Goal: Information Seeking & Learning: Learn about a topic

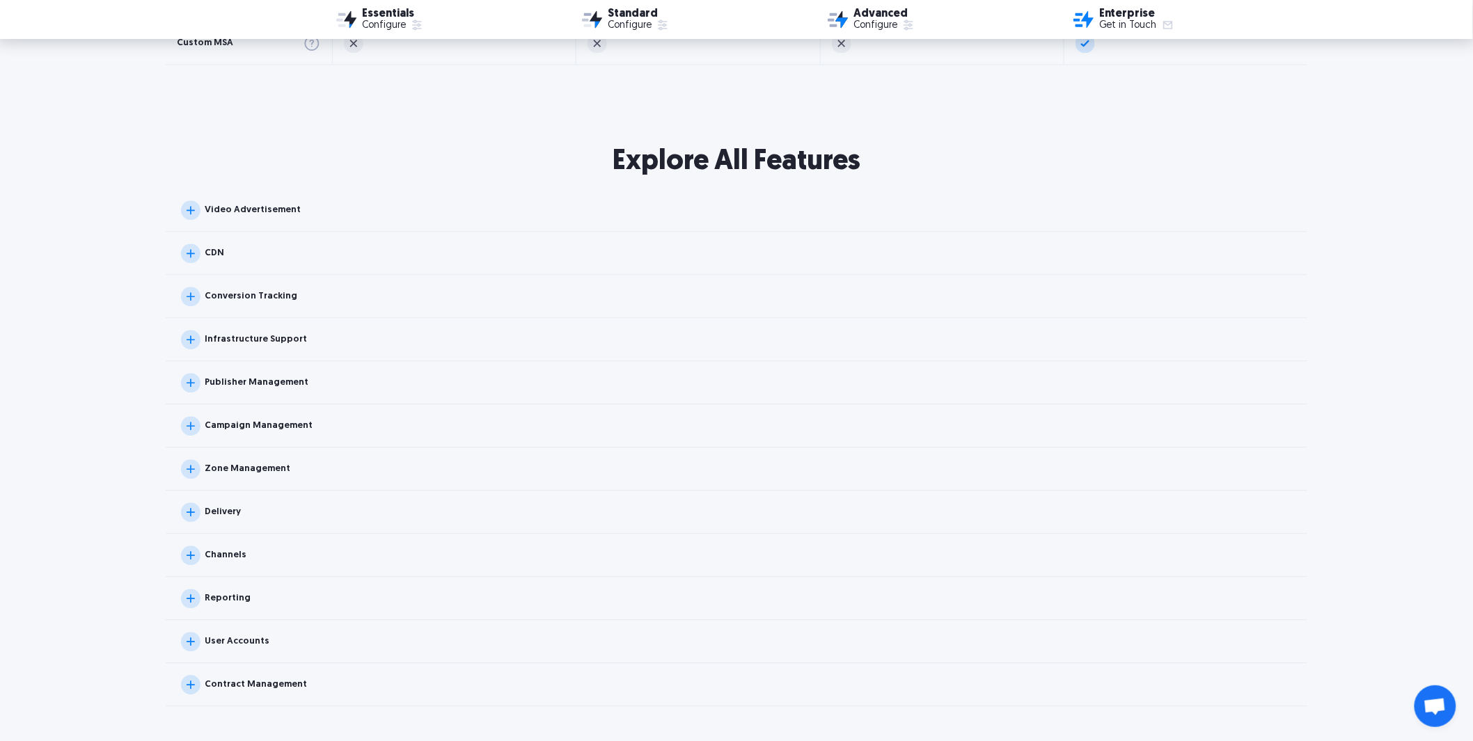
scroll to position [1314, 0]
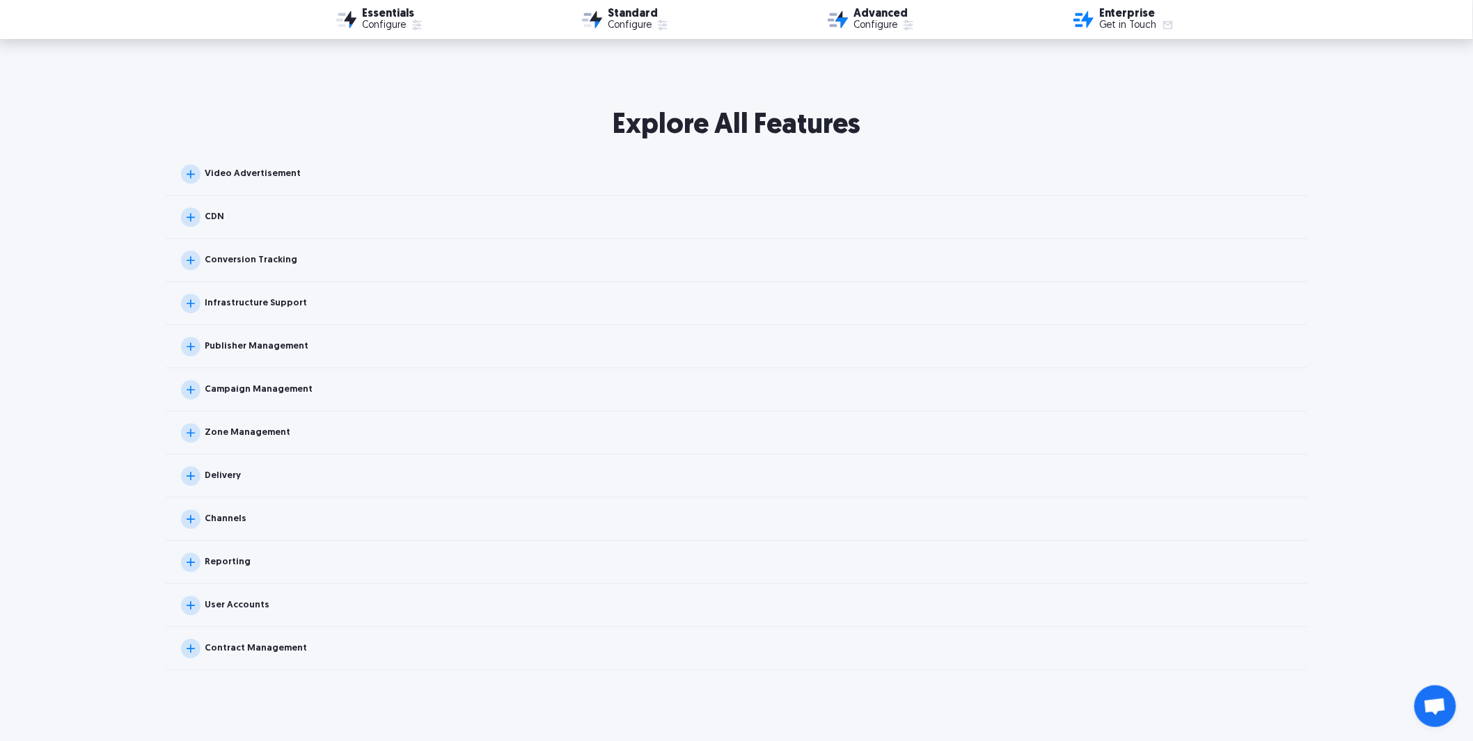
click at [193, 344] on img at bounding box center [190, 346] width 19 height 19
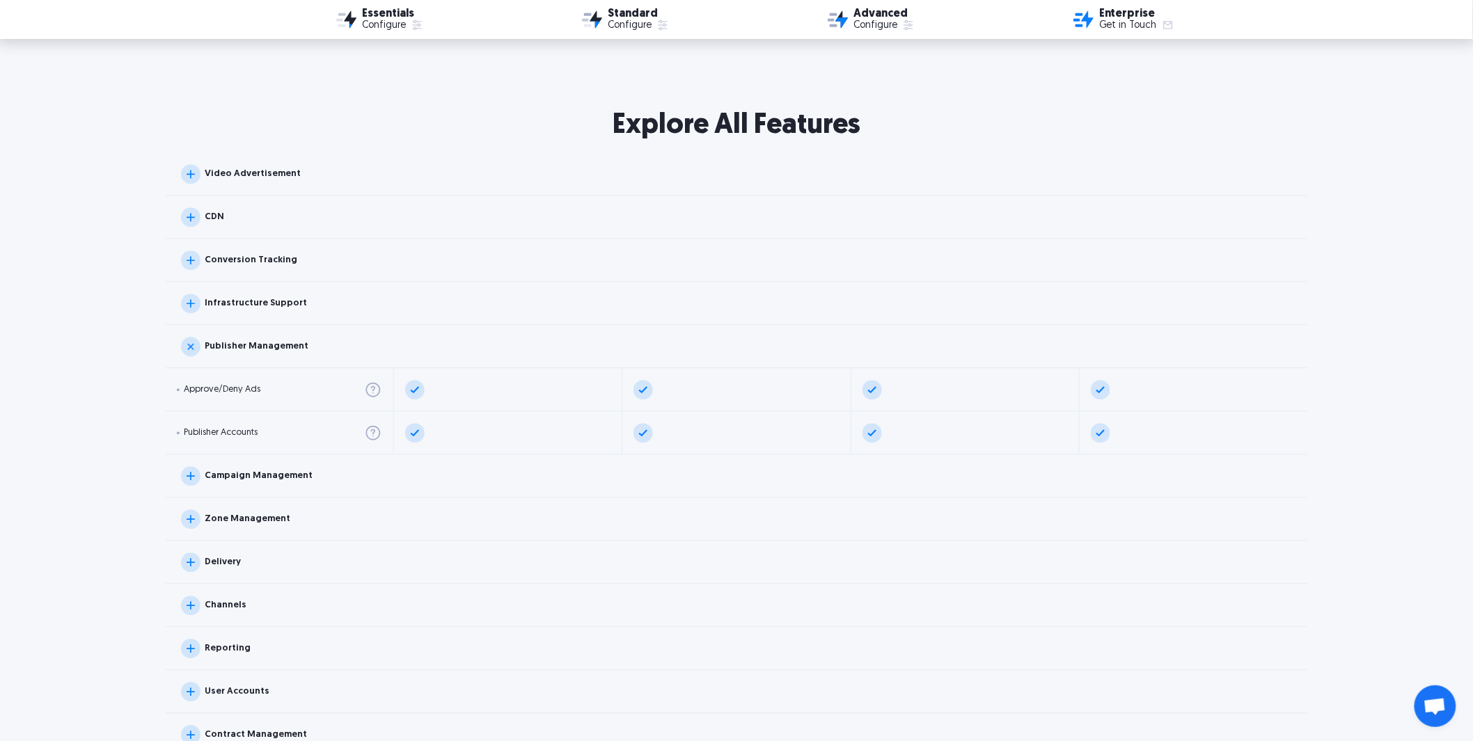
click at [193, 301] on img at bounding box center [190, 303] width 19 height 19
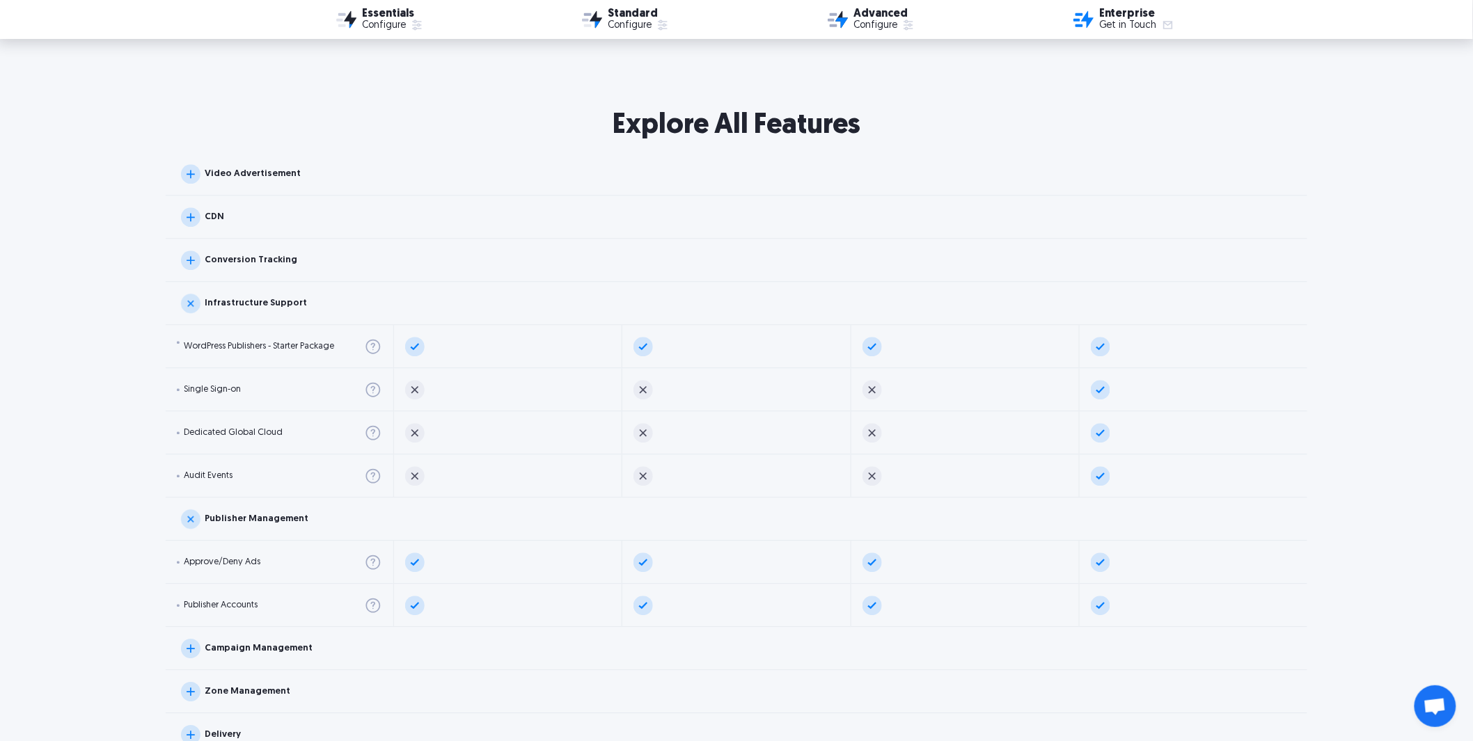
click at [192, 255] on img at bounding box center [190, 260] width 19 height 19
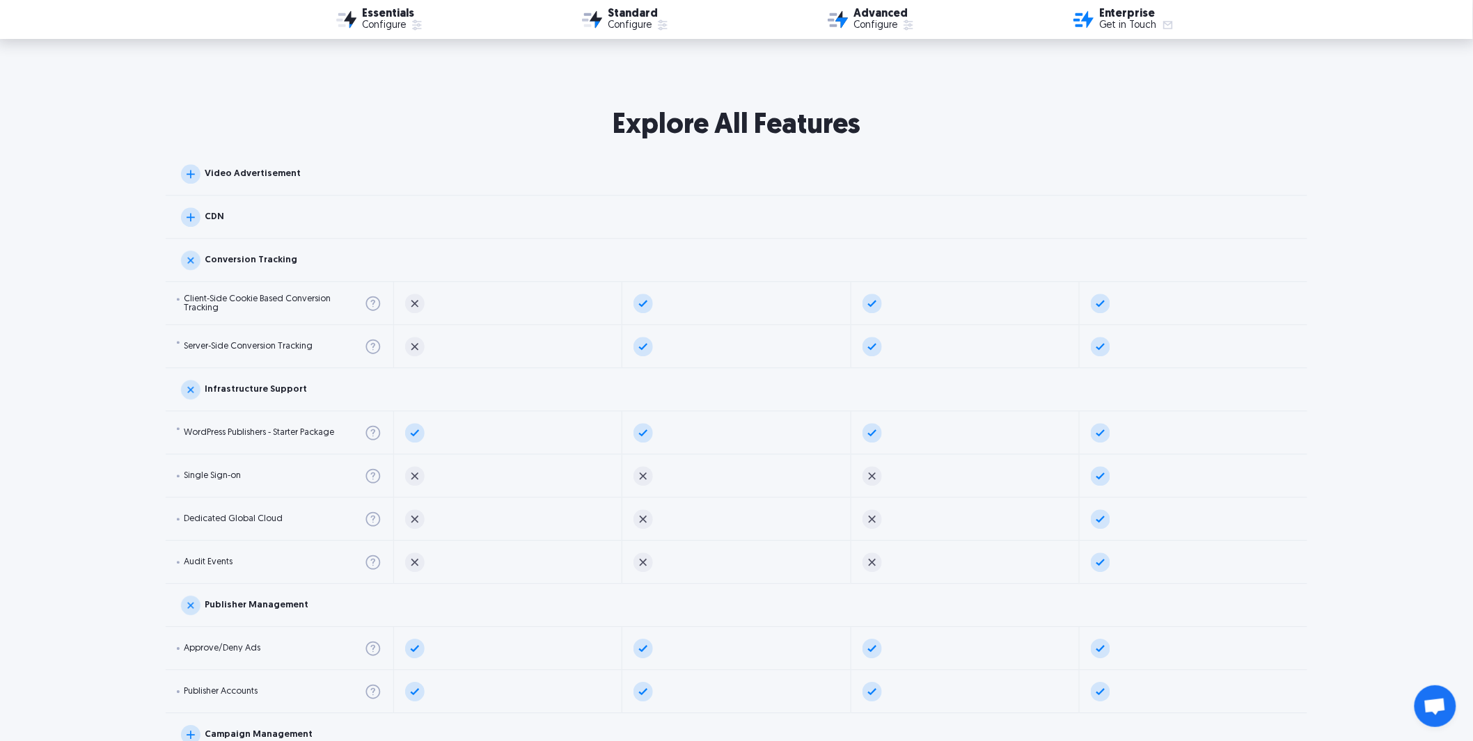
click at [191, 211] on img at bounding box center [190, 216] width 19 height 19
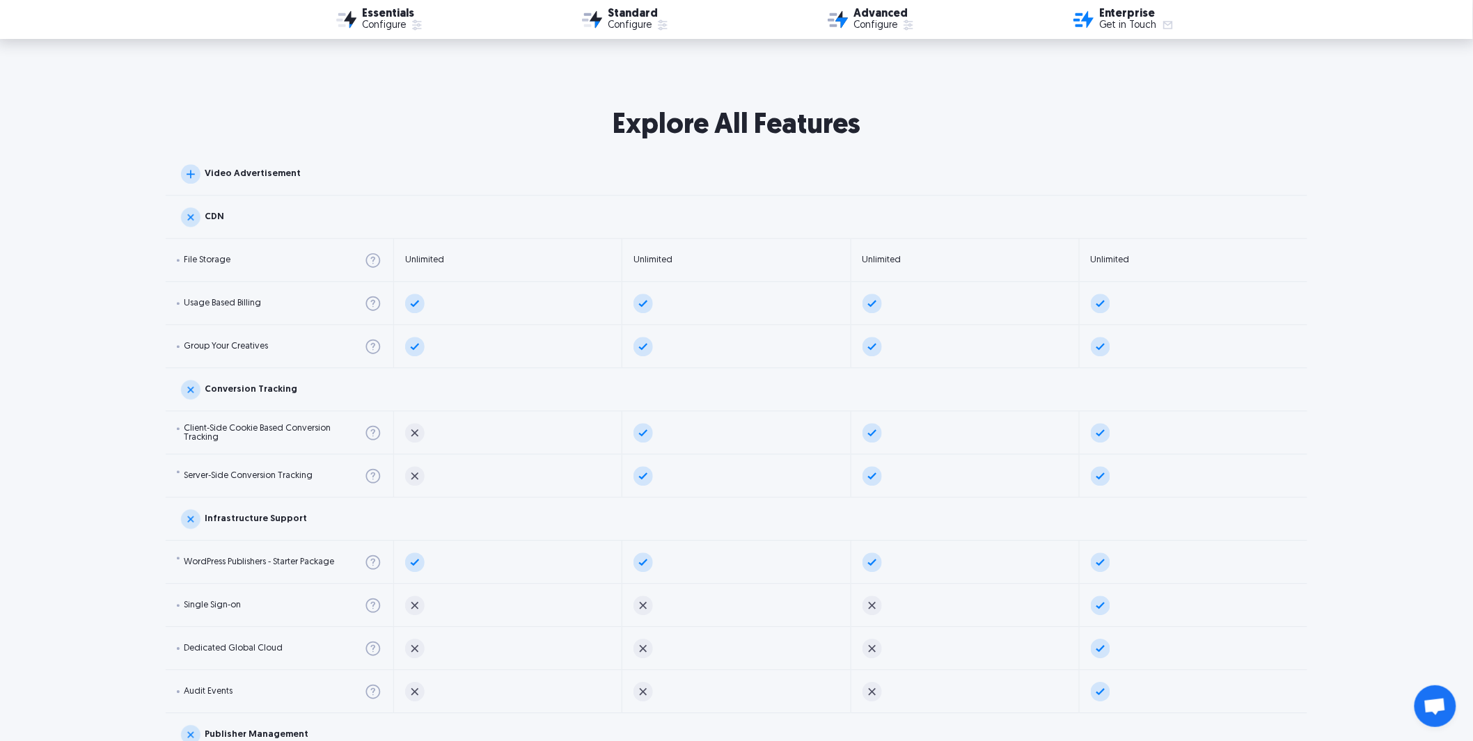
click at [191, 170] on img at bounding box center [190, 173] width 19 height 19
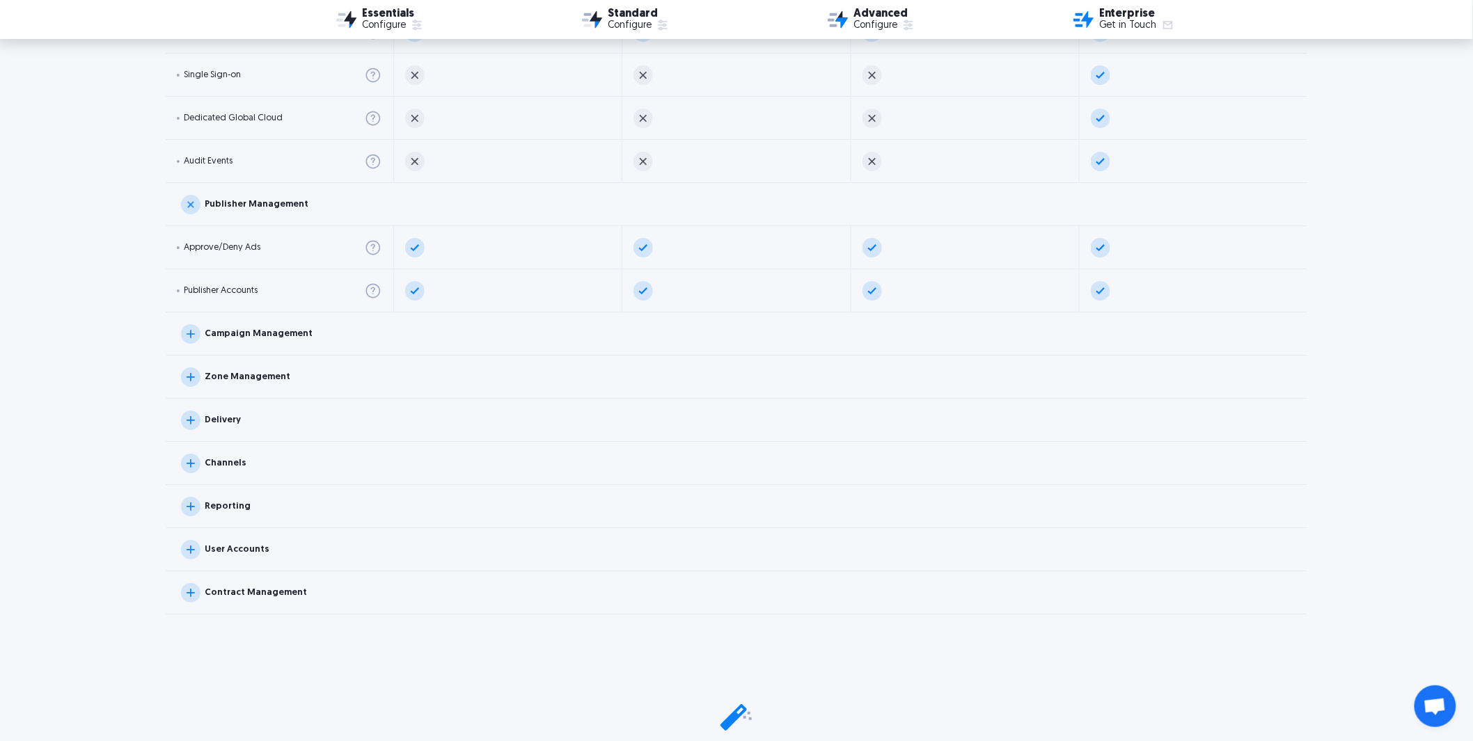
scroll to position [1933, 0]
click at [196, 330] on img at bounding box center [190, 331] width 19 height 19
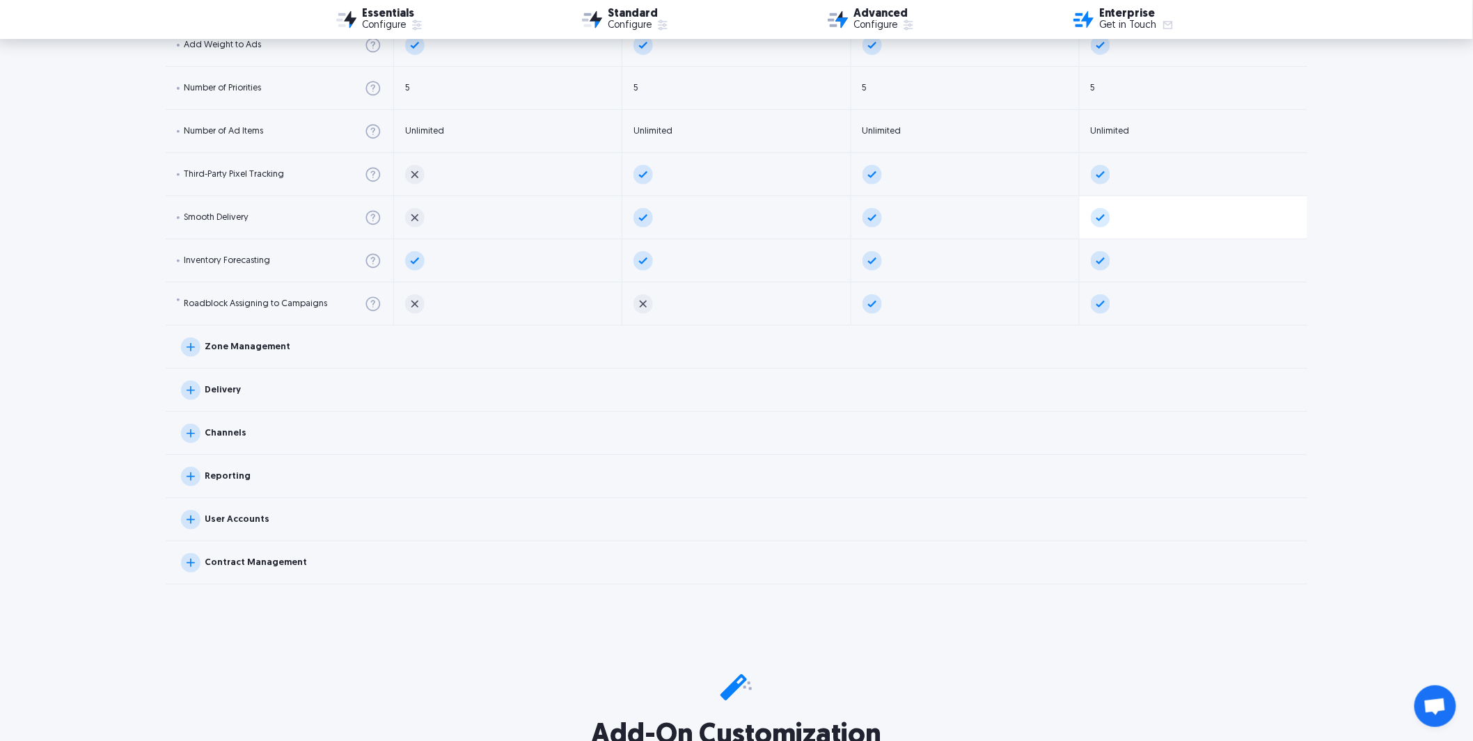
scroll to position [2397, 0]
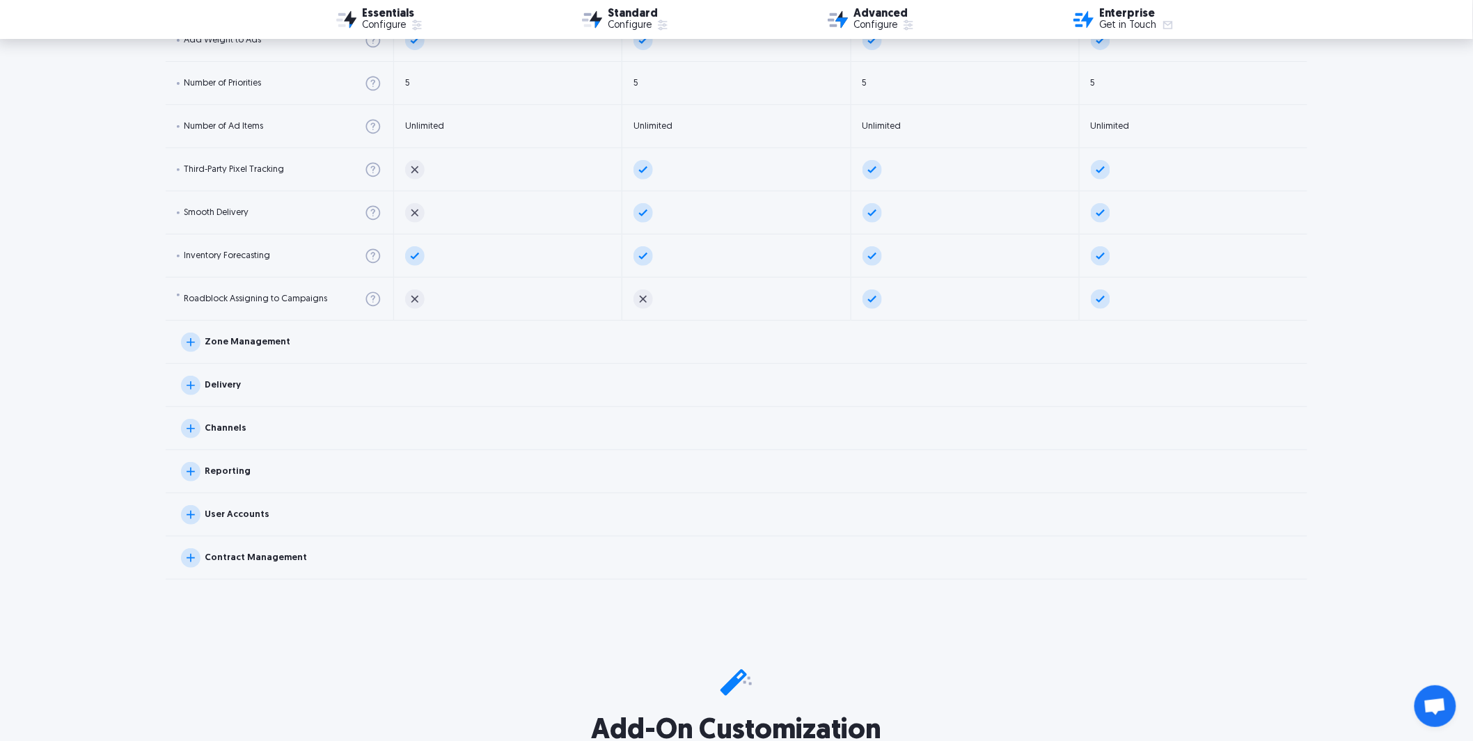
click at [189, 384] on img at bounding box center [190, 385] width 19 height 19
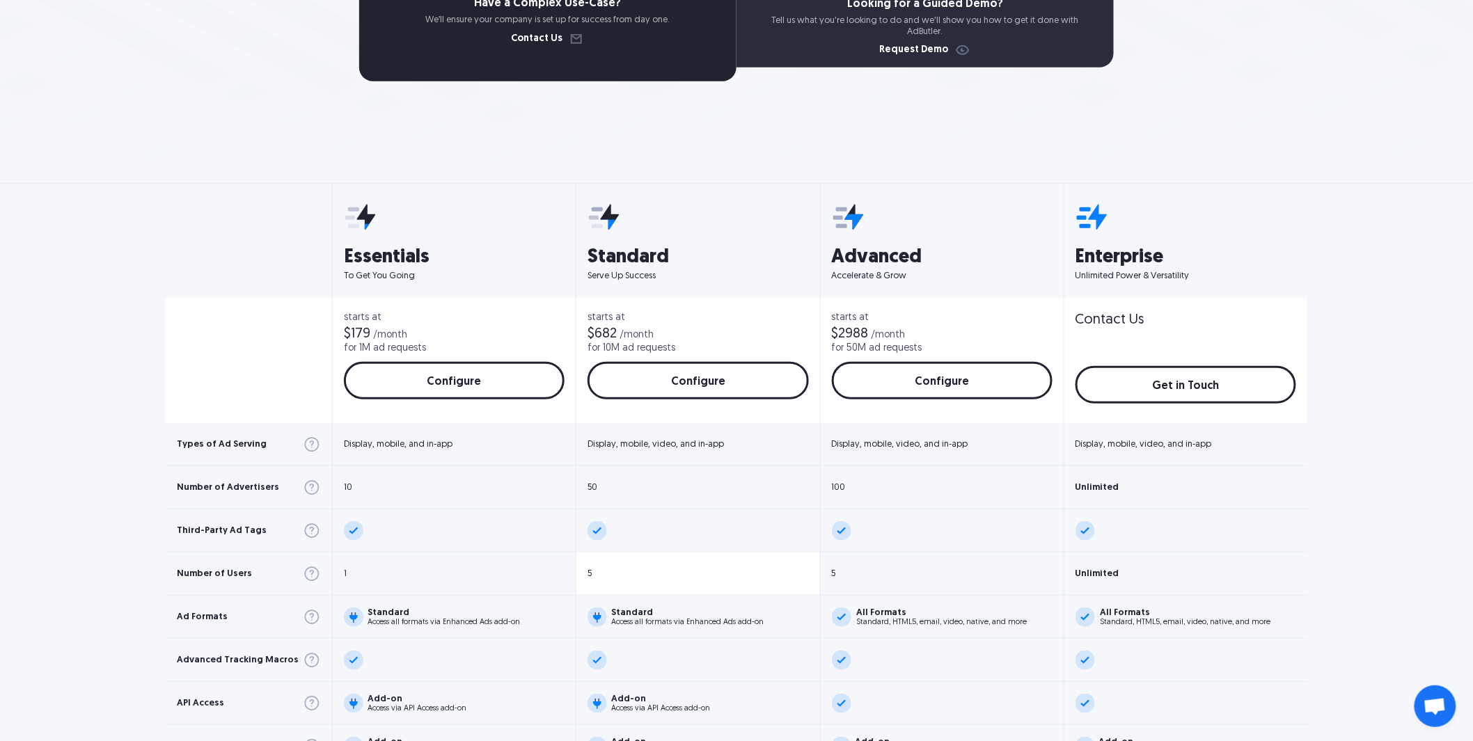
scroll to position [386, 0]
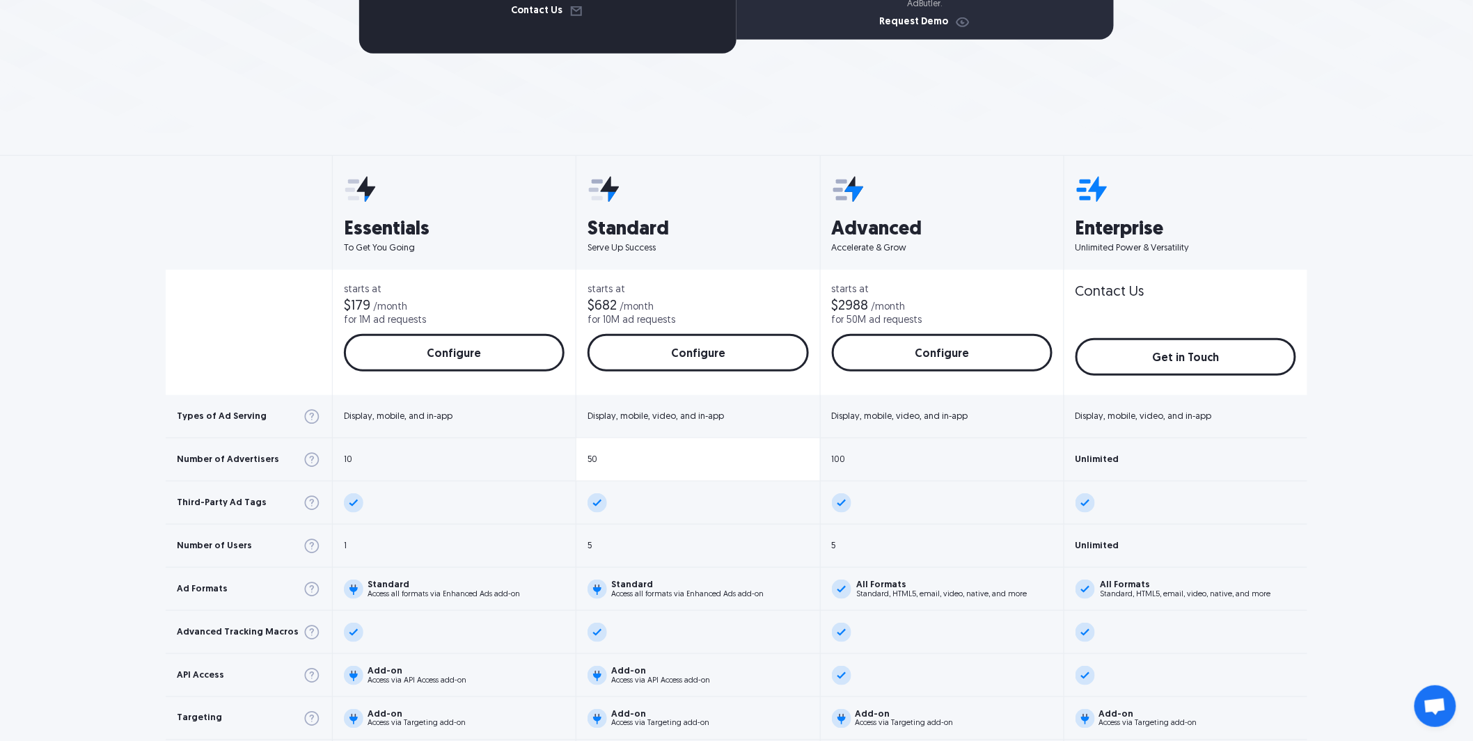
click at [628, 453] on div "50" at bounding box center [697, 459] width 243 height 43
drag, startPoint x: 611, startPoint y: 456, endPoint x: 573, endPoint y: 454, distance: 37.6
click at [576, 454] on div "50" at bounding box center [697, 459] width 243 height 43
